Goal: Task Accomplishment & Management: Use online tool/utility

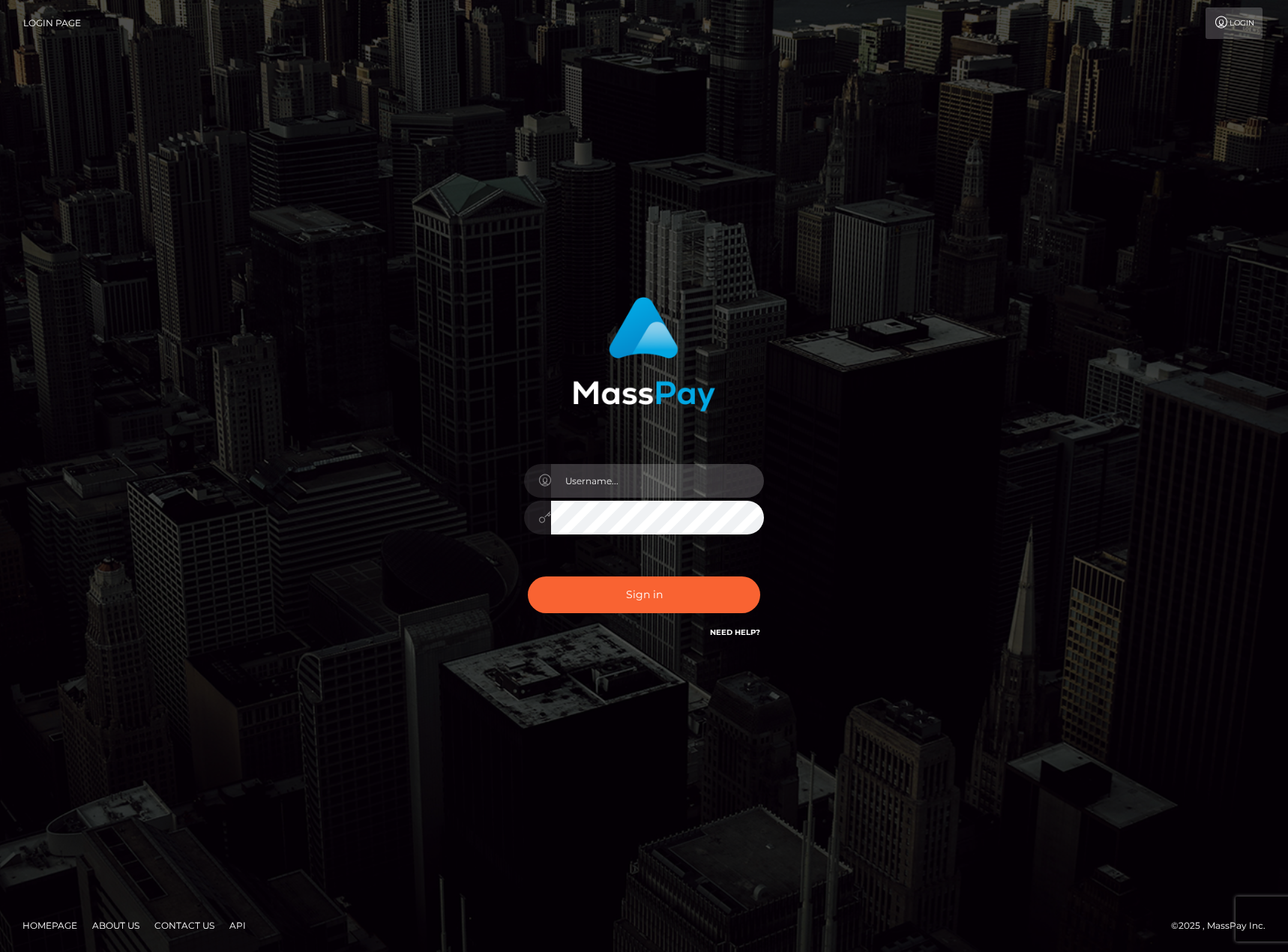
type input "karl.cope"
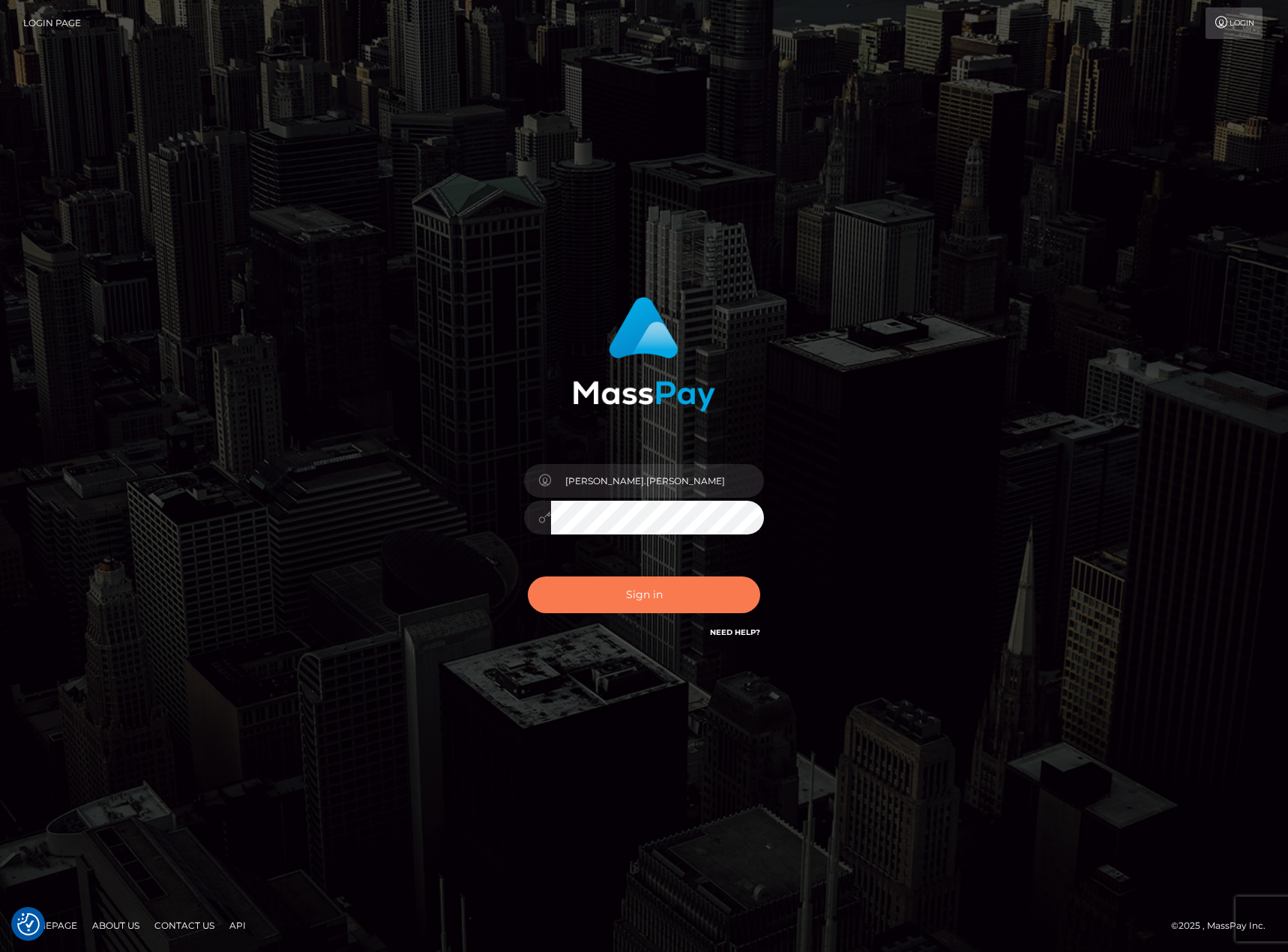
click at [642, 592] on button "Sign in" at bounding box center [644, 594] width 232 height 37
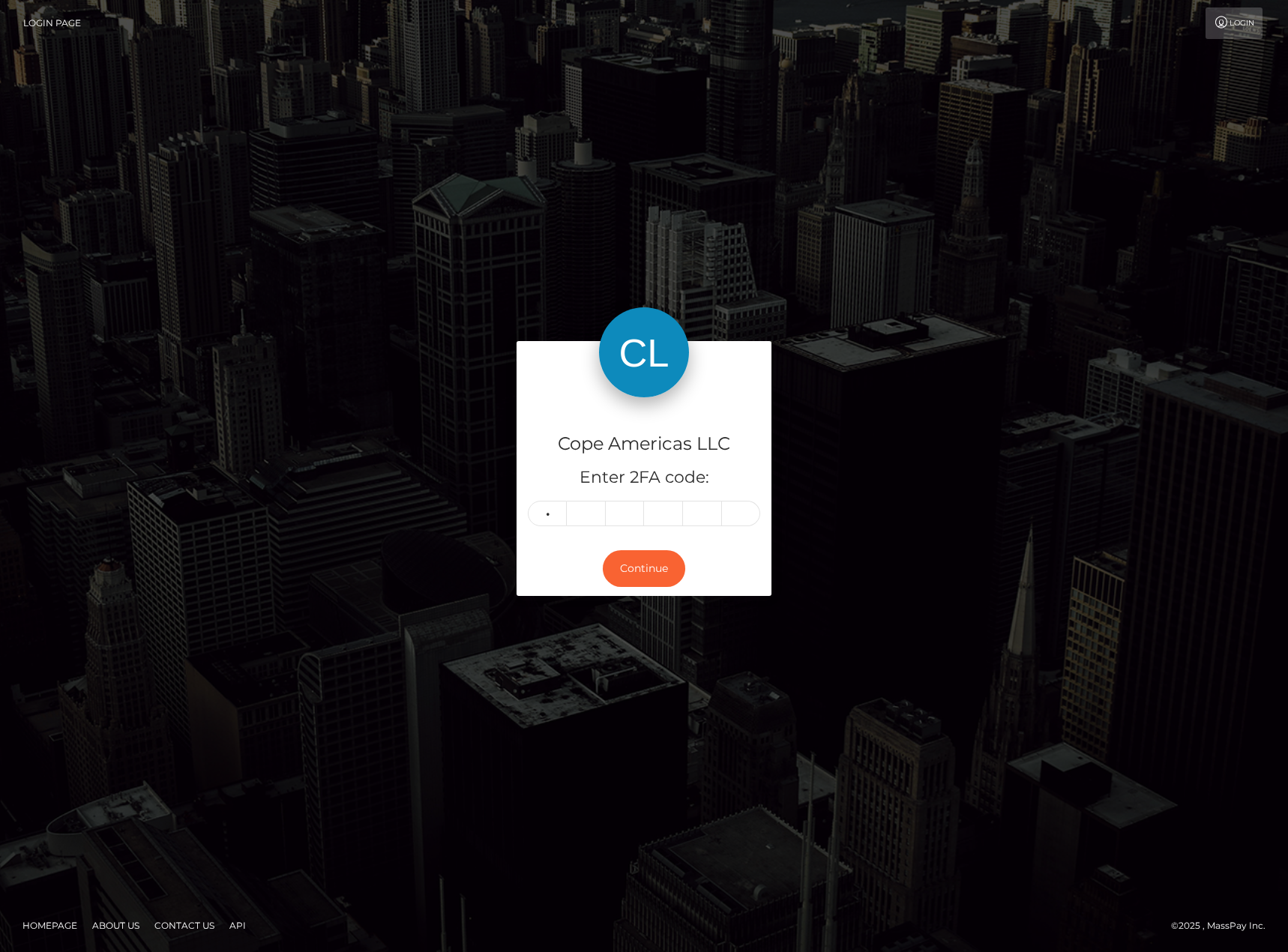
type input "7"
type input "1"
type input "7"
type input "8"
type input "1"
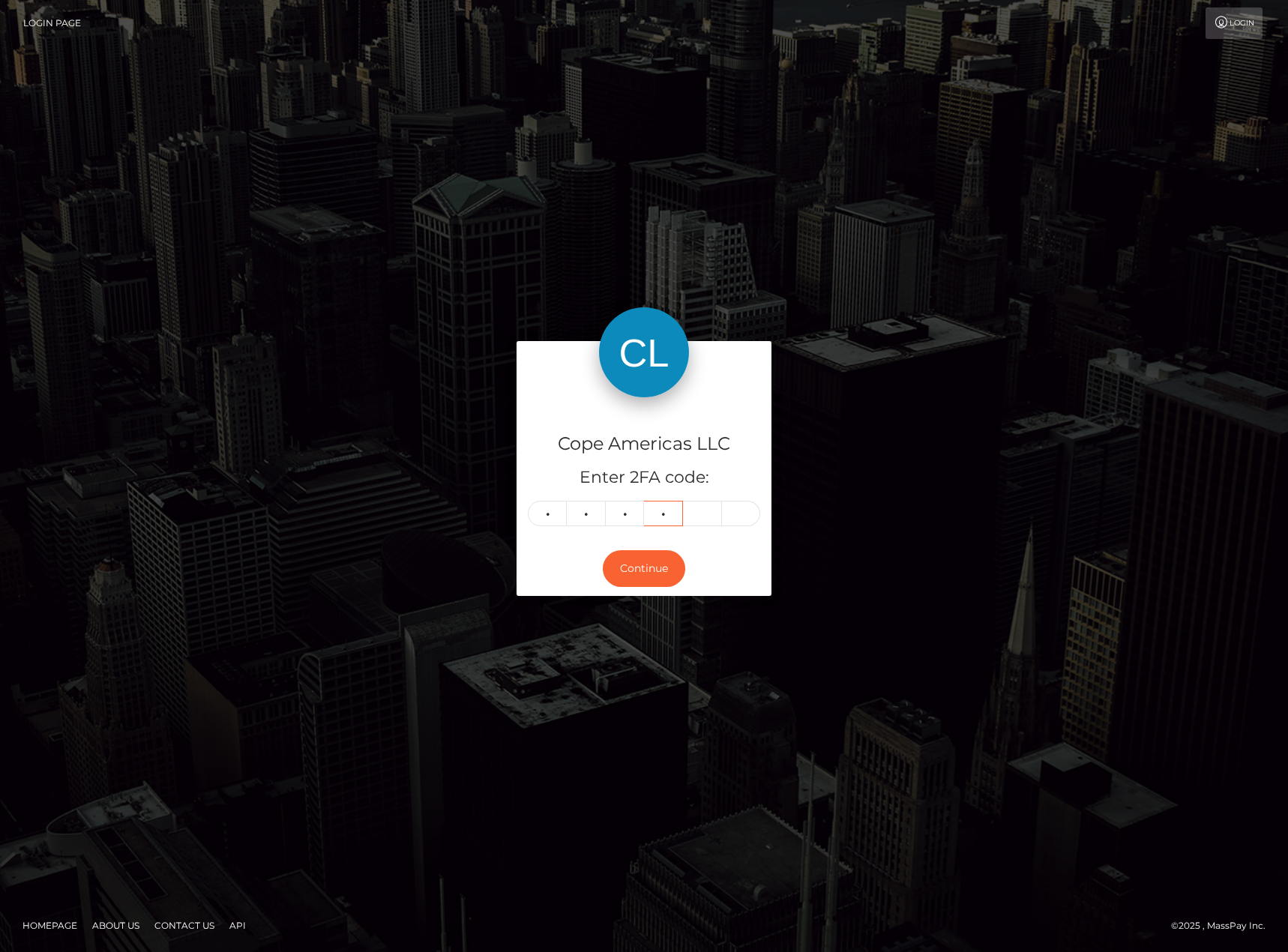
type input "6"
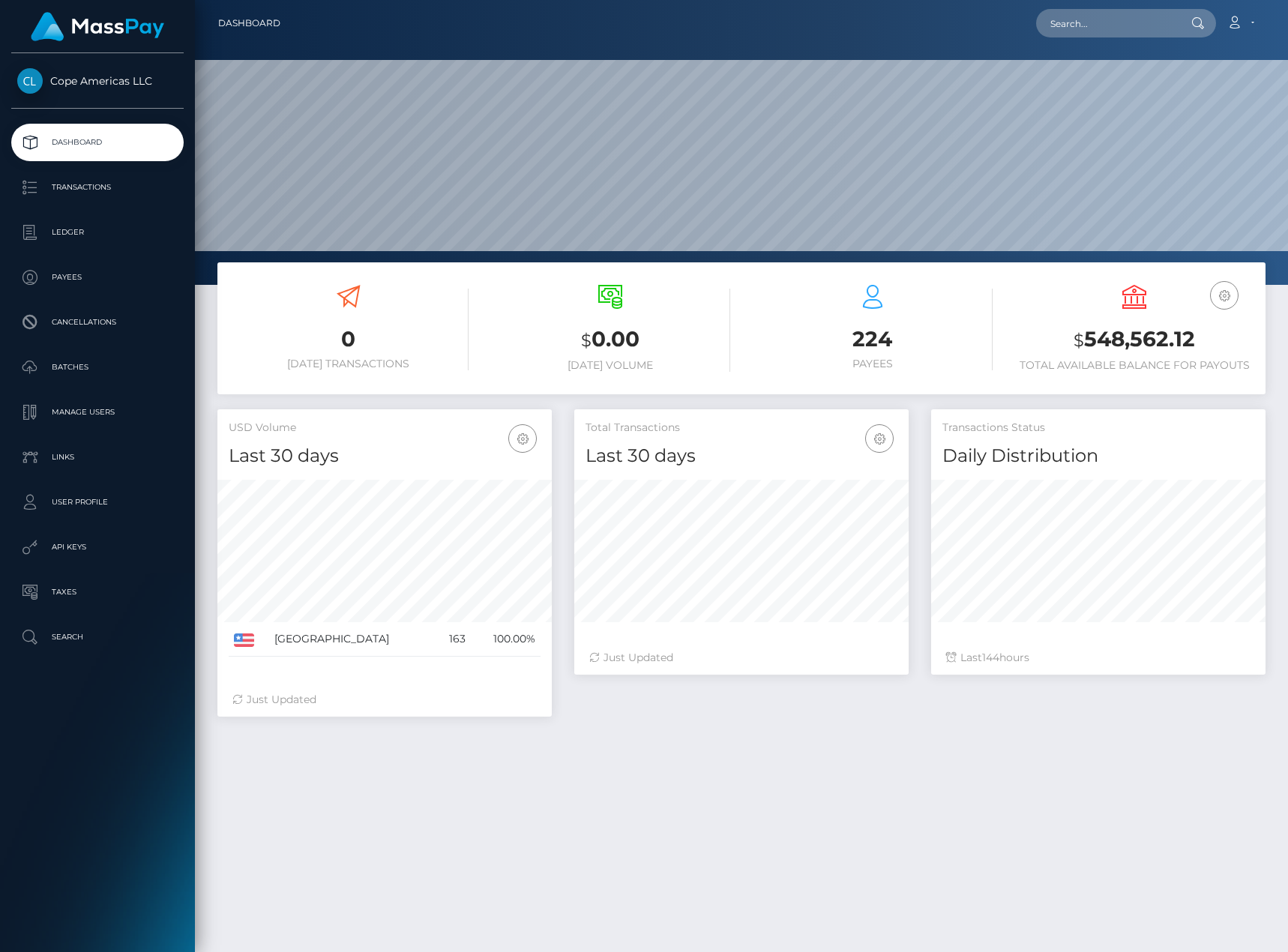
scroll to position [266, 335]
click at [1114, 32] on input "text" at bounding box center [1107, 23] width 141 height 29
paste input "66924"
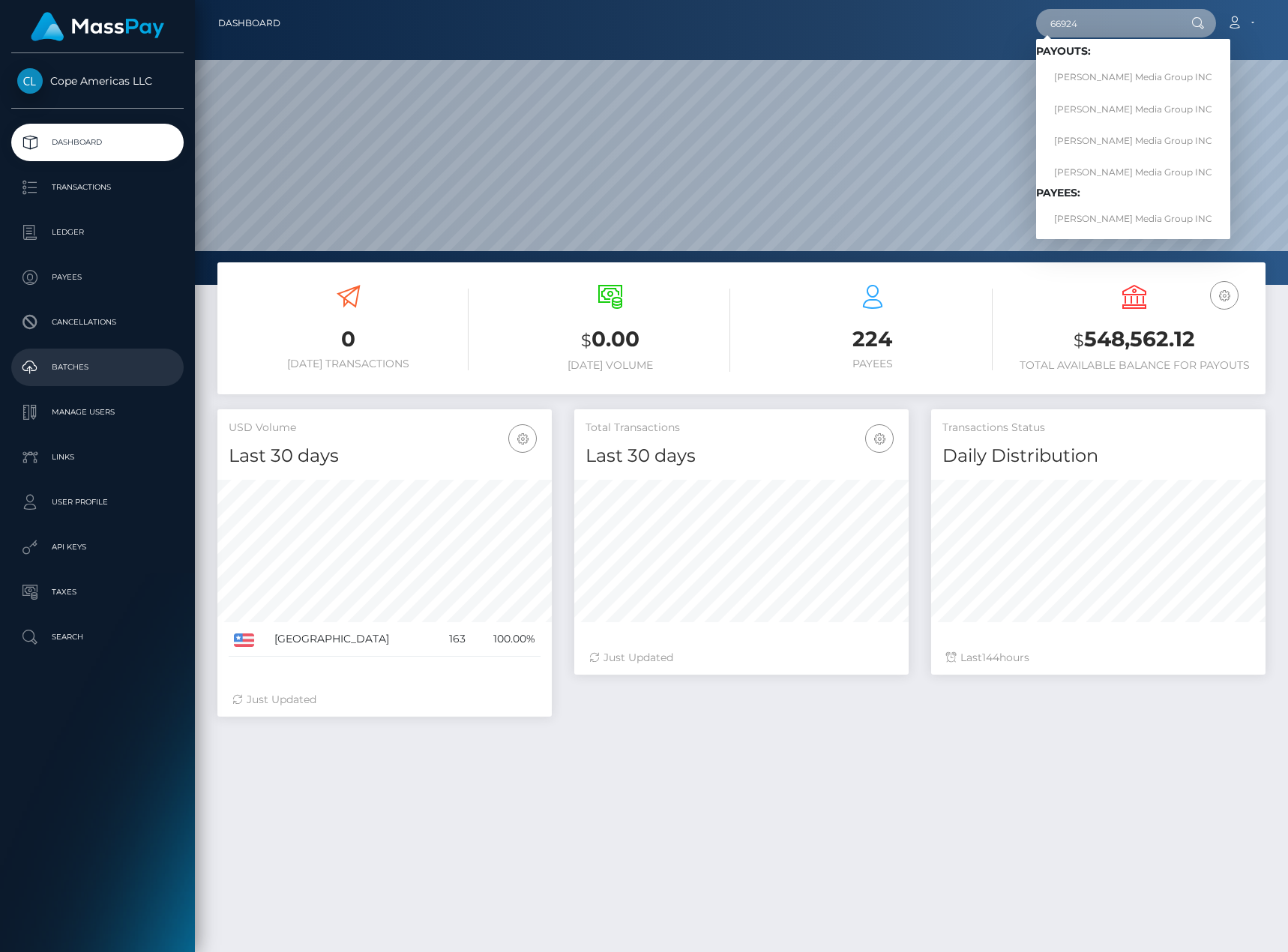
type input "66924"
click at [106, 366] on p "Batches" at bounding box center [98, 367] width 161 height 22
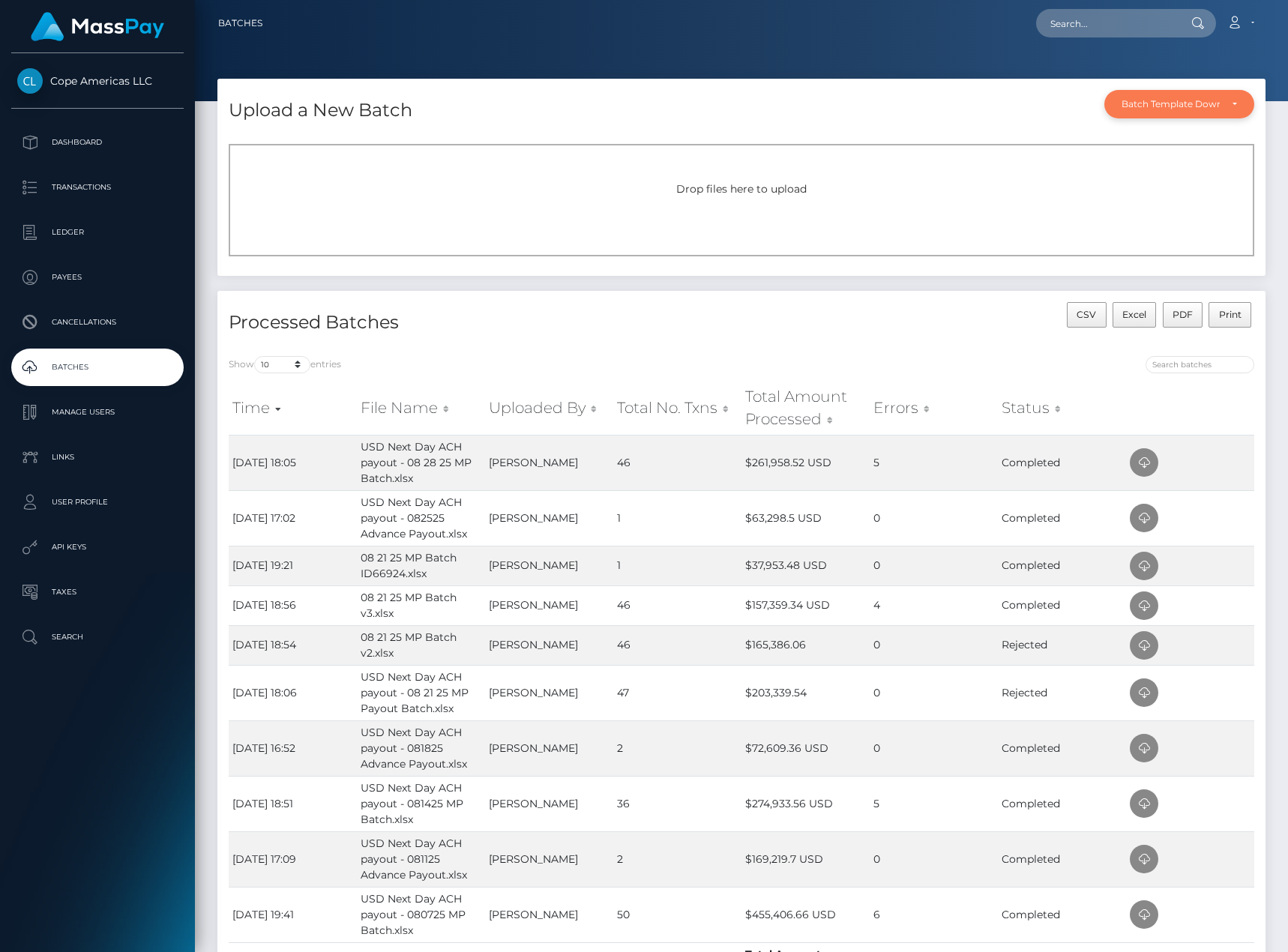
click at [1245, 110] on div "Batch Template Download" at bounding box center [1179, 104] width 150 height 29
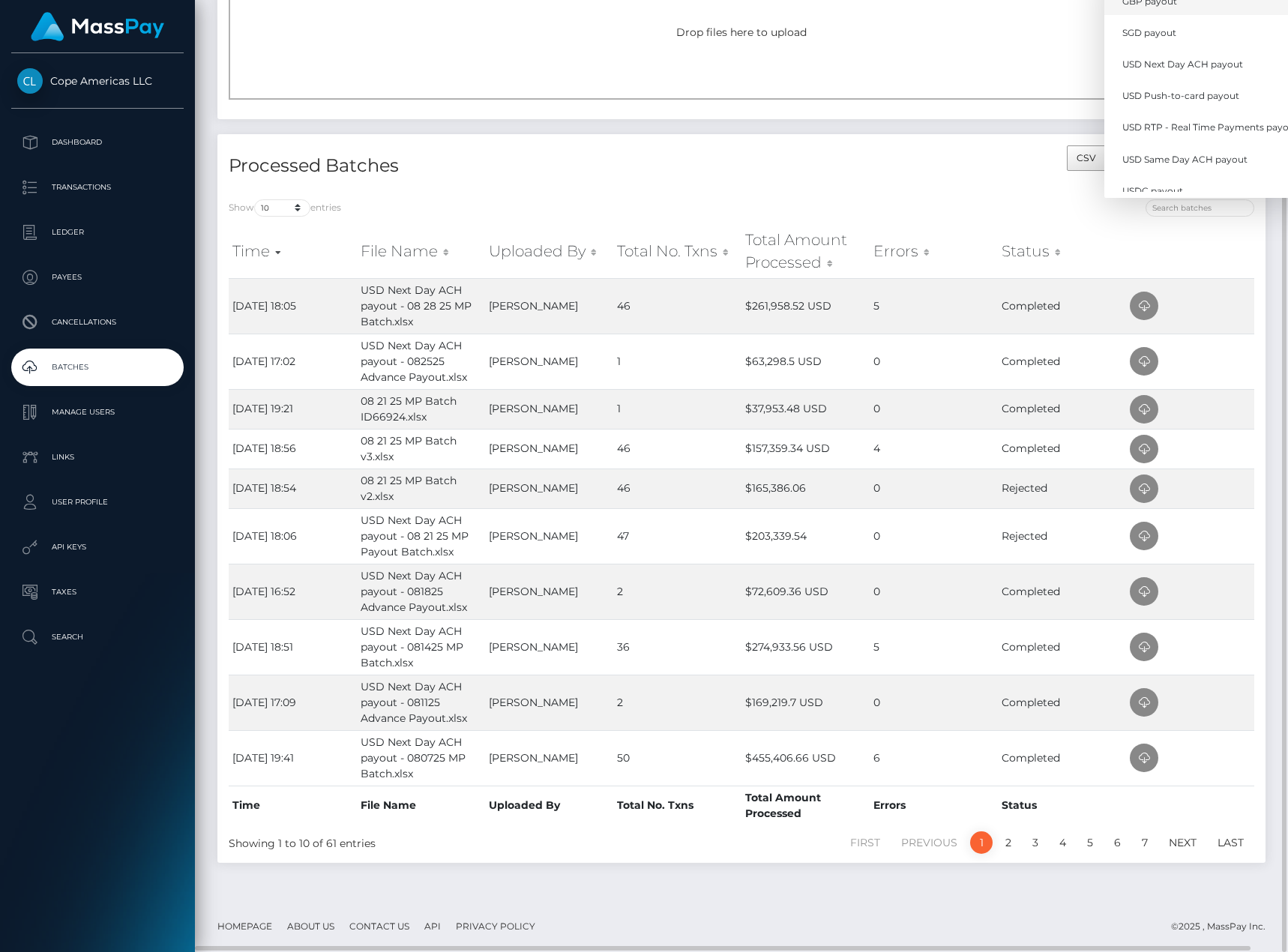
scroll to position [375, 0]
click at [1215, 48] on span "USD Next Day ACH payout" at bounding box center [1182, 52] width 121 height 13
select select "/batch_templates/USD Next Day ACH payout.xlsx"
select select
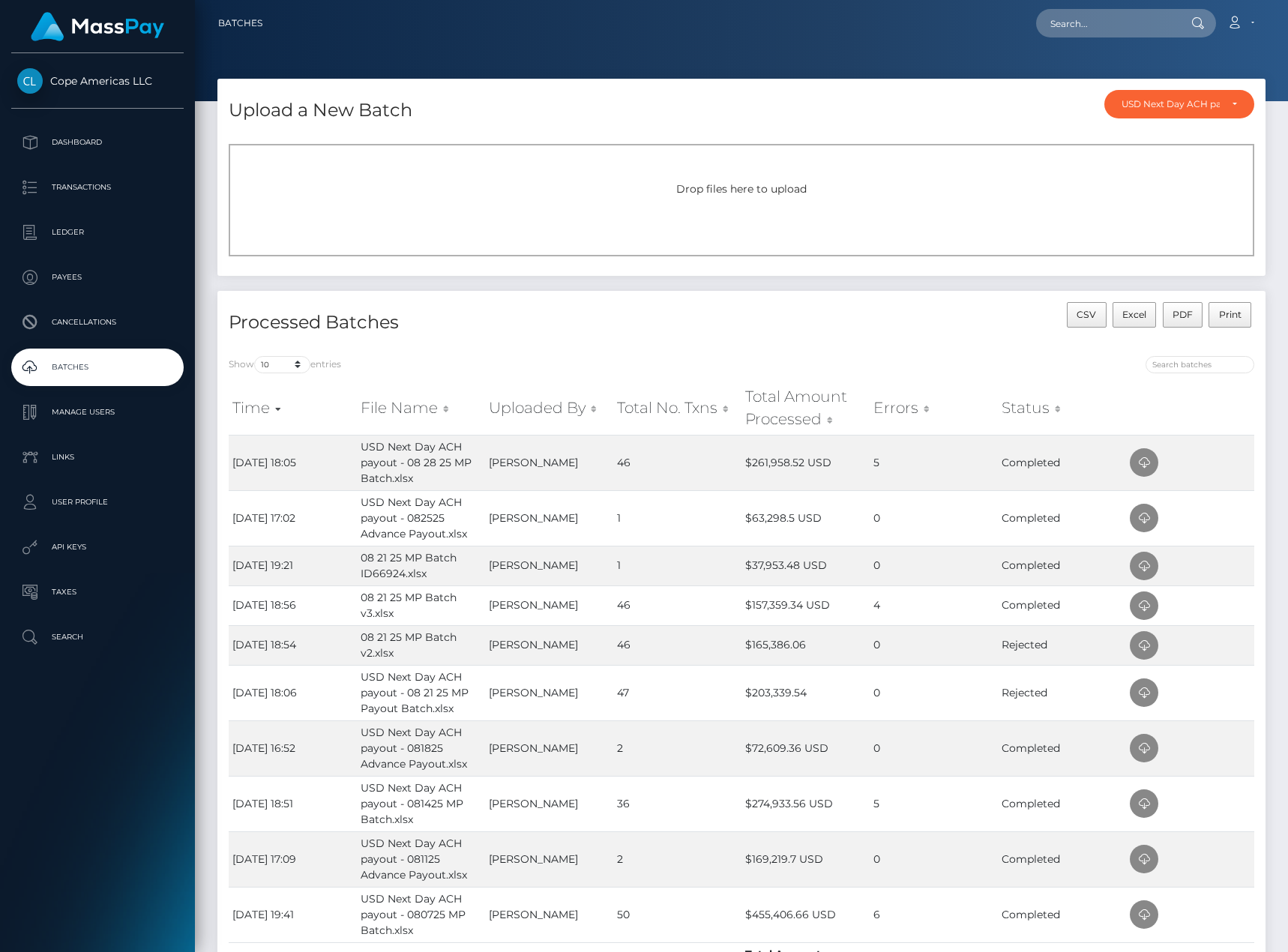
click at [112, 359] on p "Batches" at bounding box center [98, 367] width 161 height 22
click at [570, 327] on h4 "Processed Batches" at bounding box center [480, 323] width 502 height 26
click at [1087, 19] on input "text" at bounding box center [1107, 23] width 141 height 29
click at [1108, 26] on input "text" at bounding box center [1107, 23] width 141 height 29
paste input "66924"
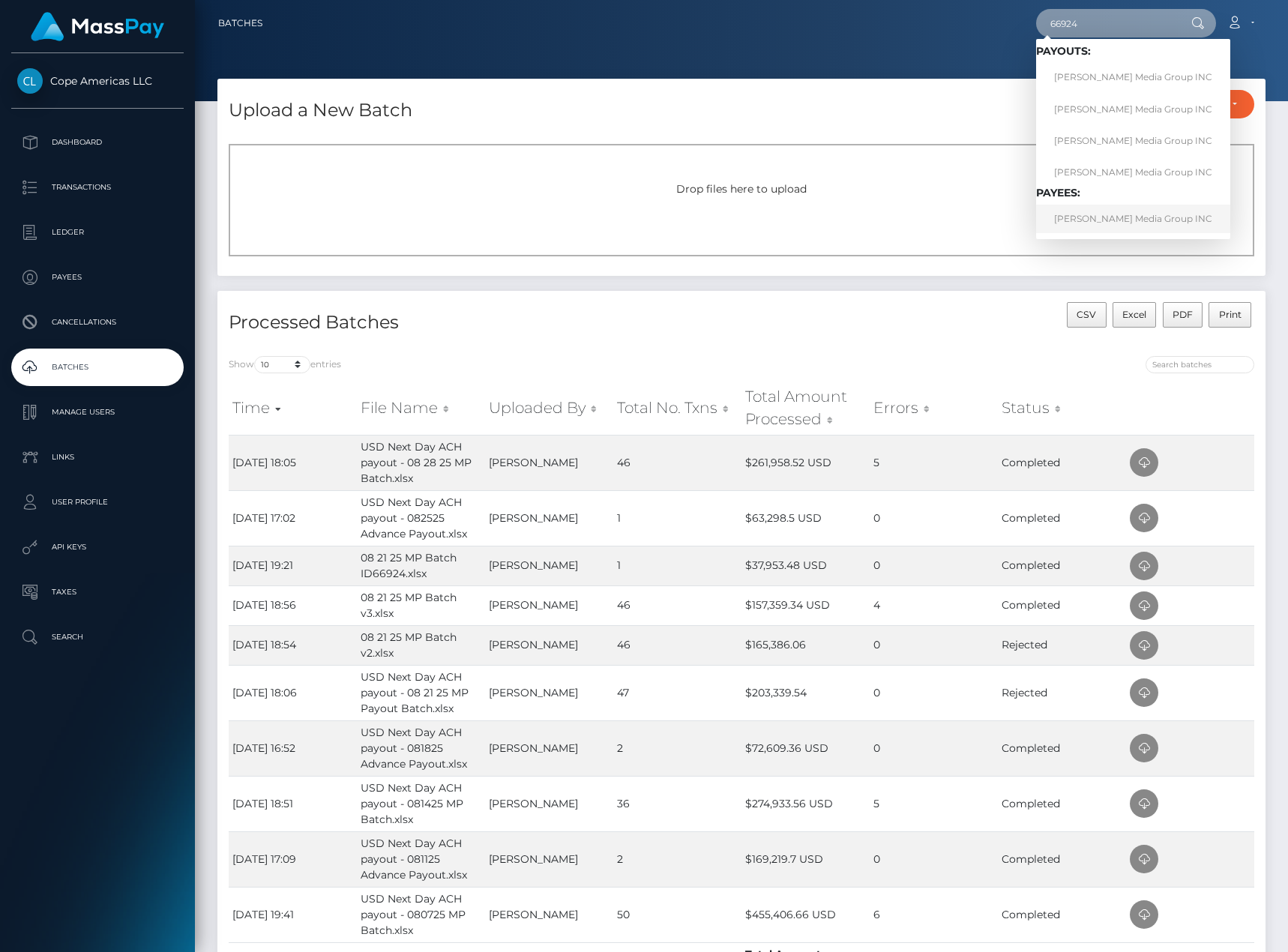
type input "66924"
click at [1095, 208] on link "Blanchard Media Group INC" at bounding box center [1133, 219] width 194 height 28
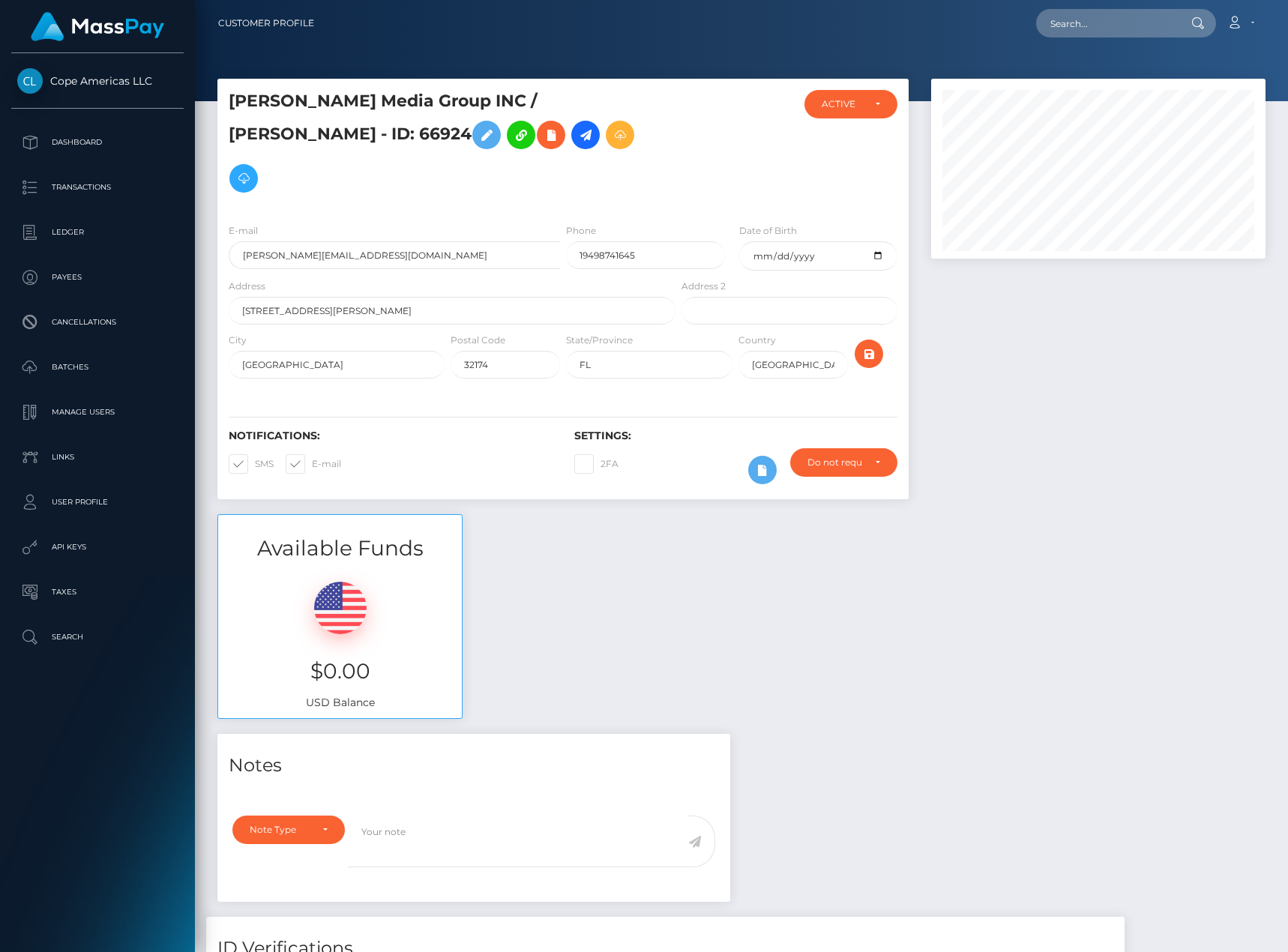
scroll to position [180, 335]
click at [84, 353] on link "Batches" at bounding box center [98, 367] width 172 height 38
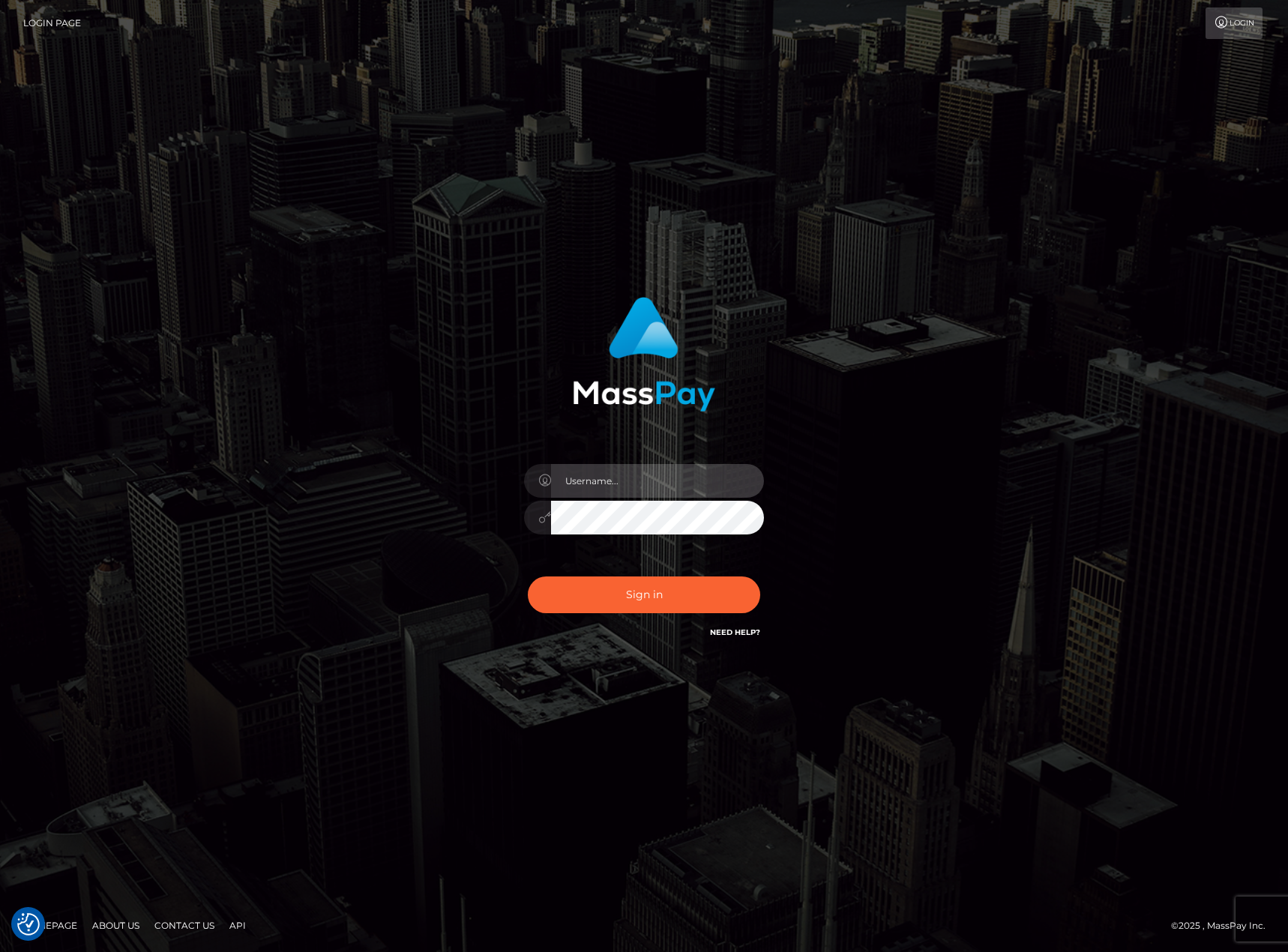
type input "[PERSON_NAME].[PERSON_NAME]"
